Goal: Task Accomplishment & Management: Use online tool/utility

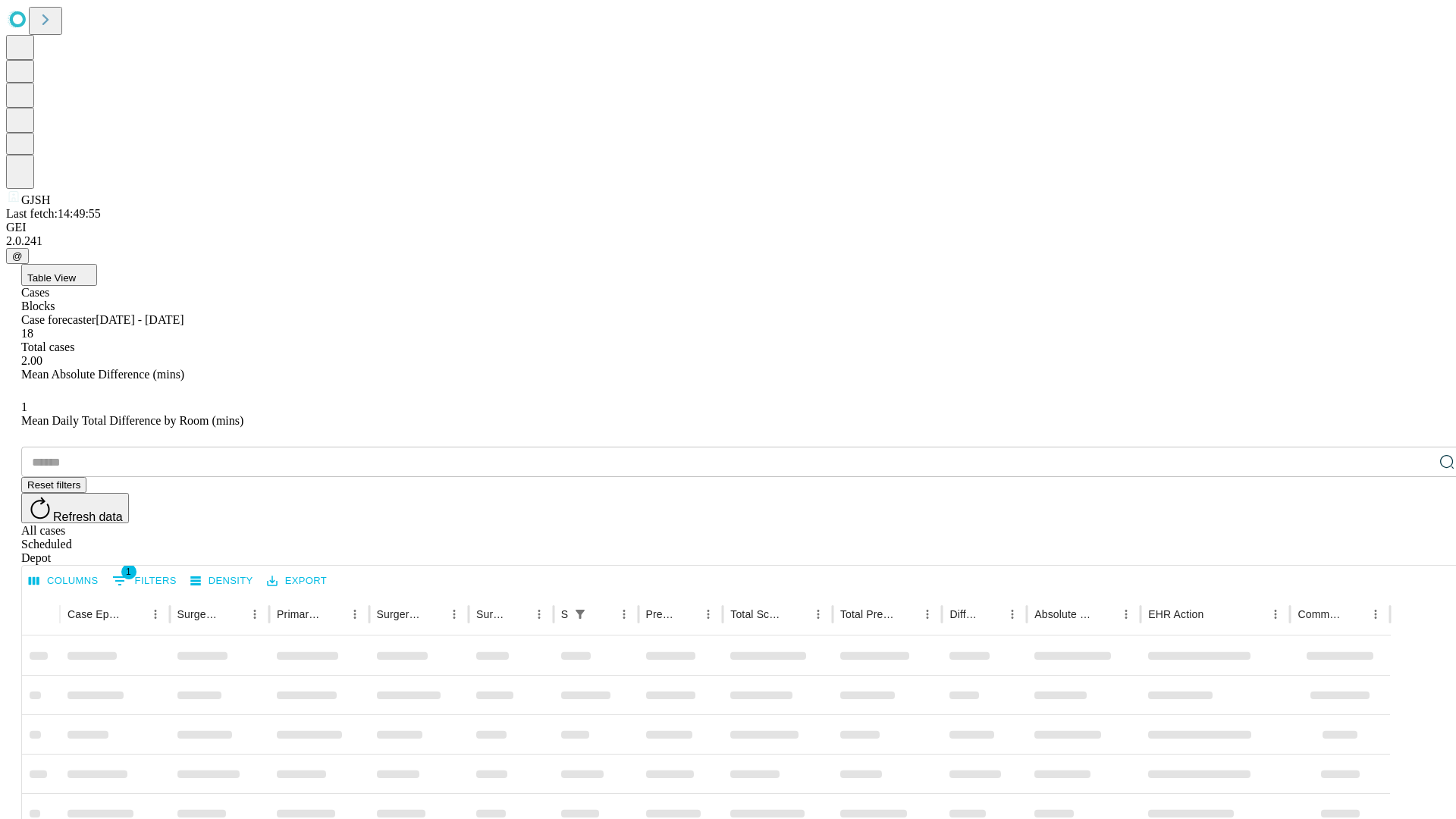
click at [76, 272] on span "Table View" at bounding box center [51, 277] width 49 height 11
